Goal: Obtain resource: Download file/media

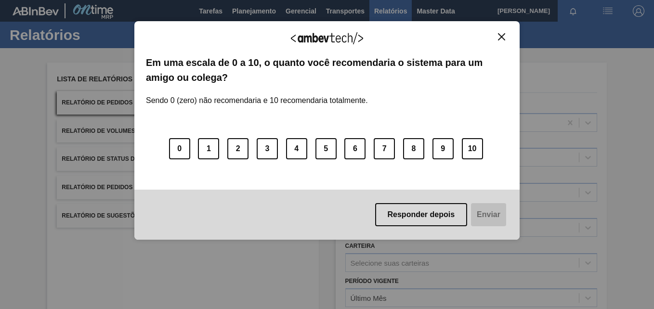
click at [503, 40] on img "Close" at bounding box center [501, 36] width 7 height 7
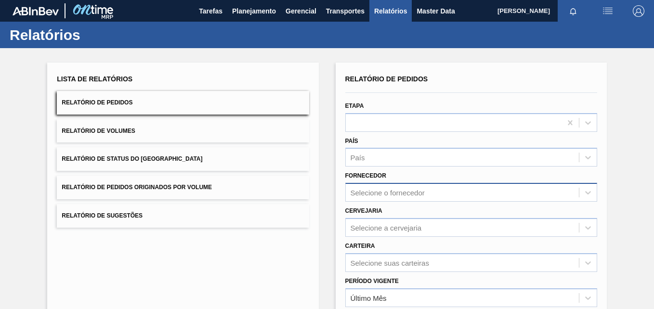
click at [369, 193] on div "Selecione o fornecedor" at bounding box center [472, 192] width 252 height 19
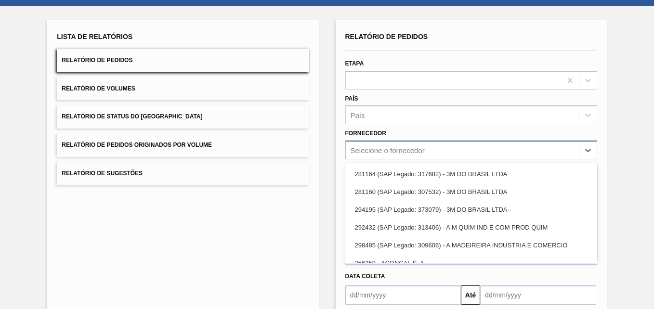
scroll to position [45, 0]
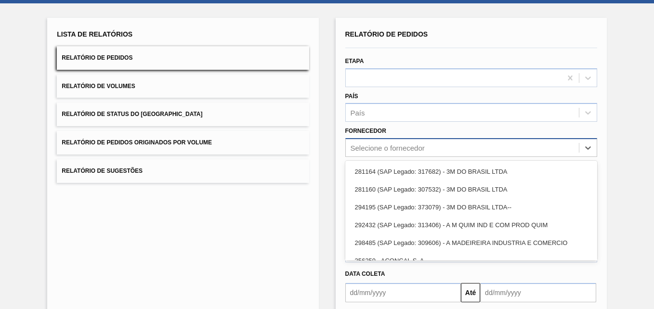
paste input "289877"
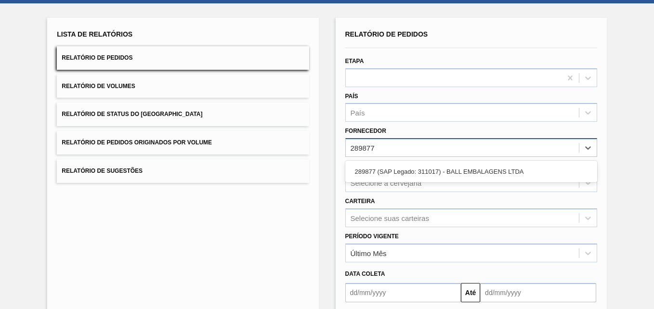
type input "289877"
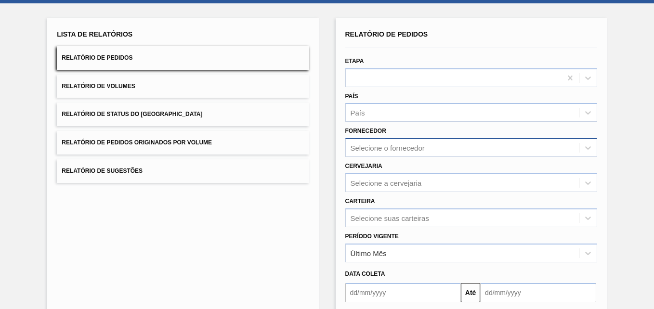
click at [373, 159] on div "Cervejaria Selecione a cervejaria" at bounding box center [472, 174] width 260 height 35
click at [373, 145] on div "Selecione o fornecedor" at bounding box center [388, 148] width 74 height 8
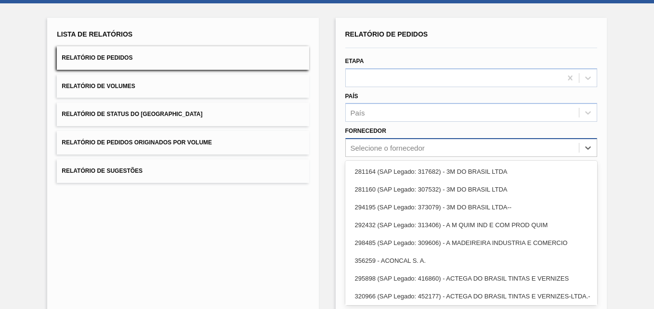
paste input "289877"
type input "289877"
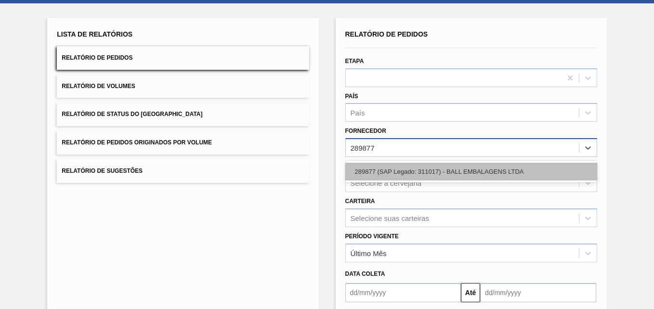
click at [369, 169] on div "289877 (SAP Legado: 311017) - BALL EMBALAGENS LTDA" at bounding box center [472, 172] width 252 height 18
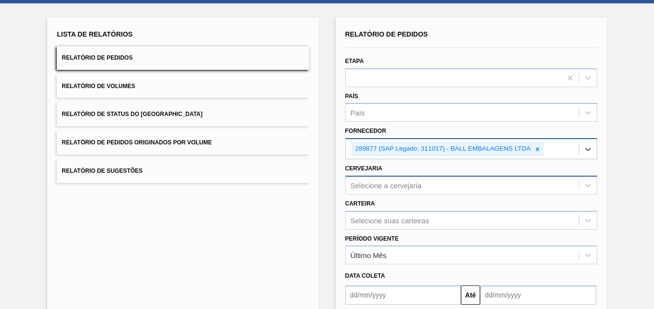
scroll to position [82, 0]
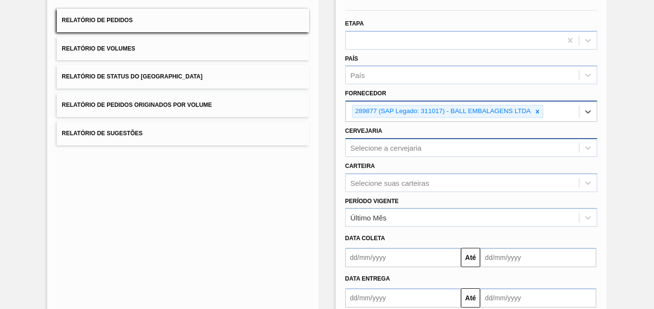
click at [358, 157] on div "Selecione a cervejaria" at bounding box center [472, 147] width 252 height 19
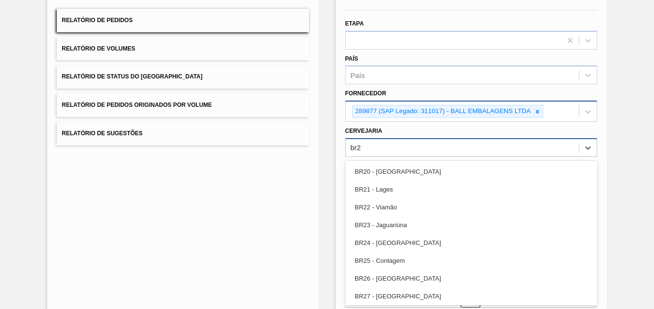
type input "br27"
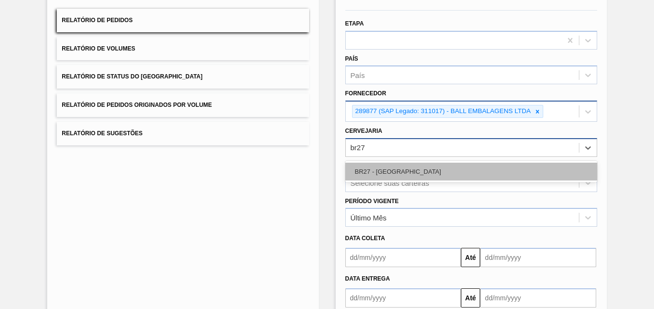
click at [359, 167] on div "BR27 - [GEOGRAPHIC_DATA]" at bounding box center [472, 172] width 252 height 18
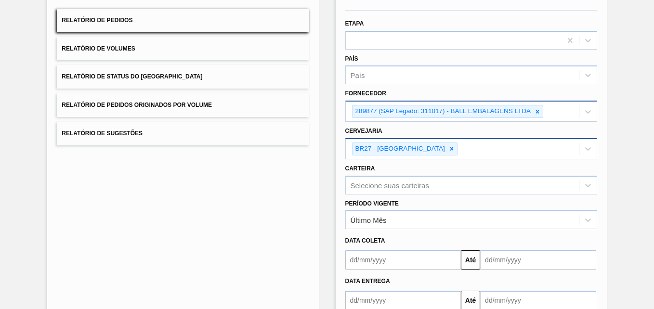
click at [630, 127] on div "Lista de Relatórios Relatório de Pedidos Relatório de Volumes Relatório de Stat…" at bounding box center [327, 167] width 654 height 403
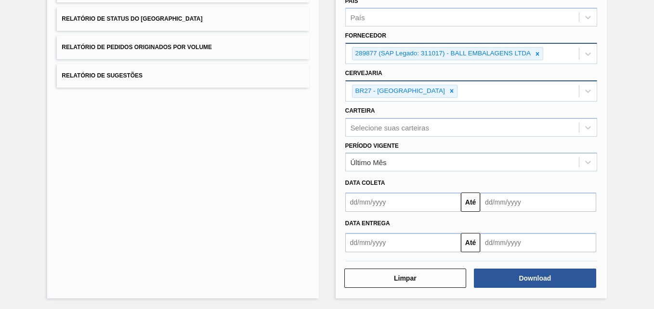
scroll to position [142, 0]
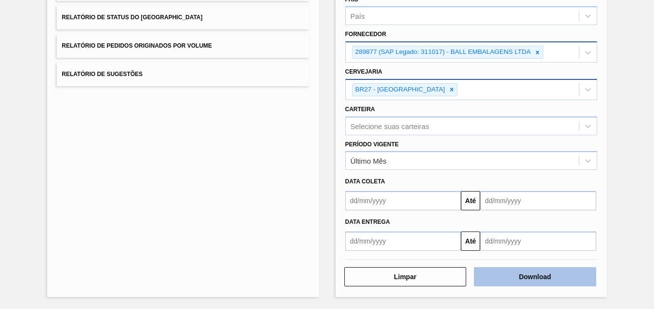
click at [539, 274] on button "Download" at bounding box center [535, 276] width 122 height 19
